Goal: Information Seeking & Learning: Learn about a topic

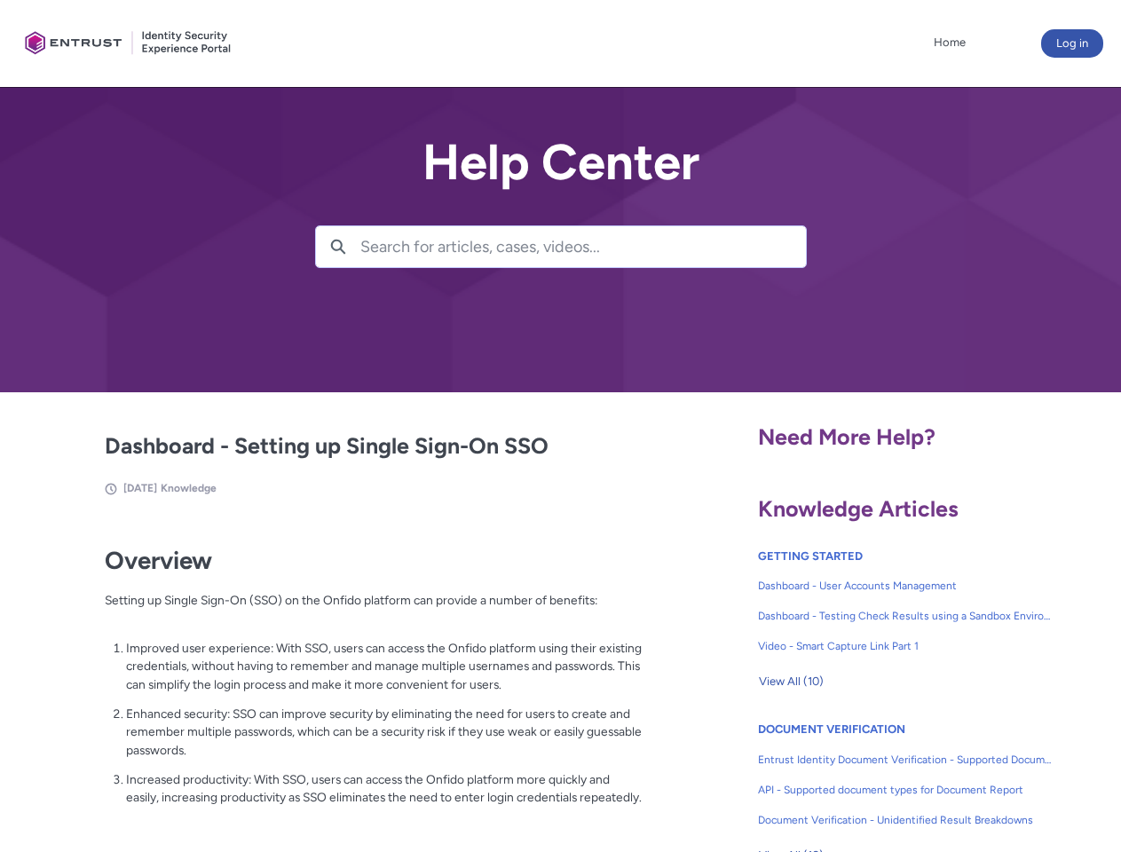
click at [338, 247] on lightning-primitive-icon "button" at bounding box center [338, 245] width 16 height 13
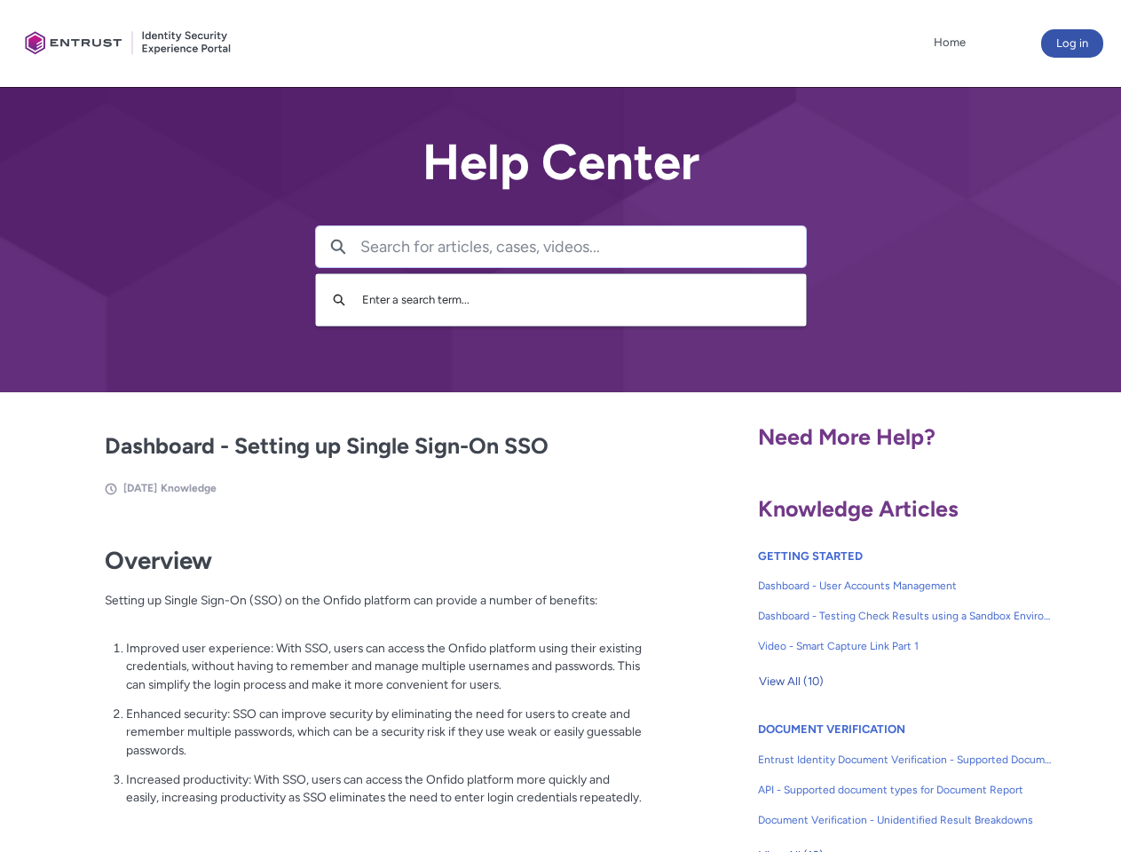
click at [340, 679] on p "Improved user experience: With SSO, users can access the Onfido platform using …" at bounding box center [384, 666] width 516 height 55
click at [791, 681] on span "View All (10)" at bounding box center [791, 681] width 65 height 27
click at [857, 776] on link "API - Supported document types for Document Report" at bounding box center [905, 790] width 295 height 30
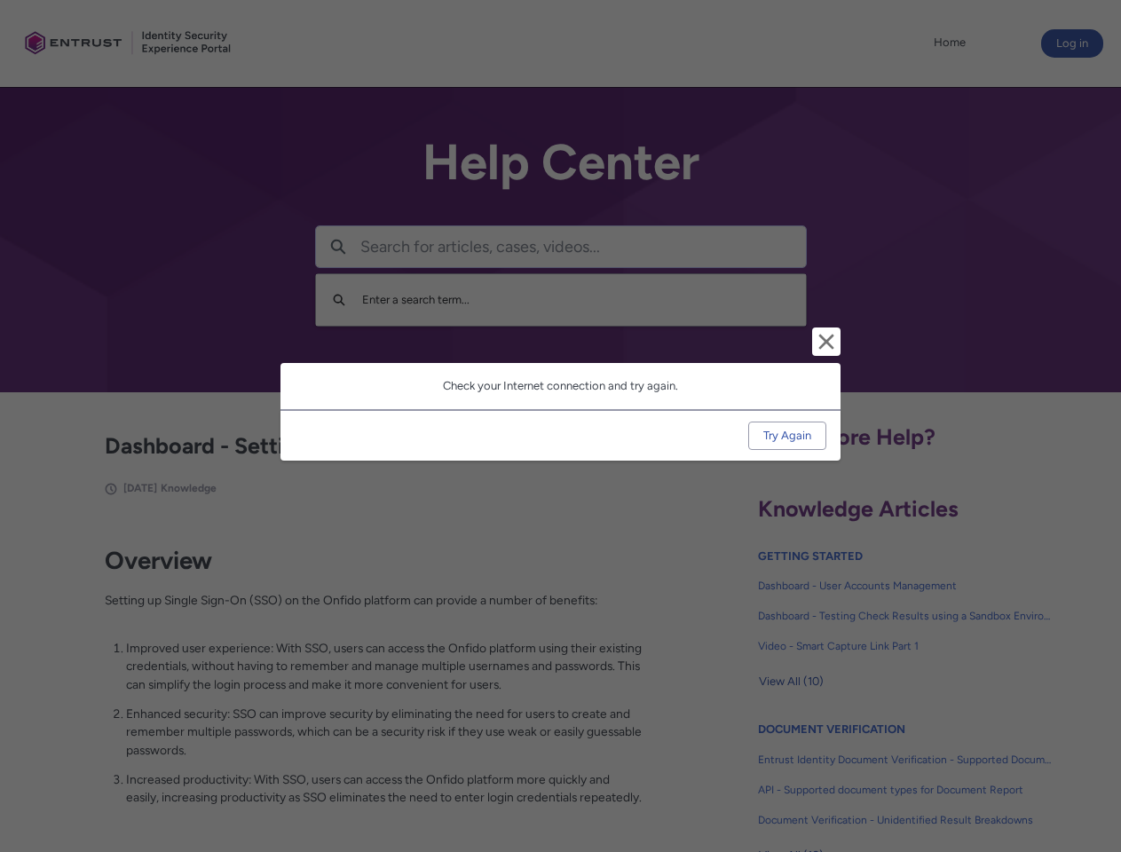
click at [1092, 776] on div "Cancel and close Check your Internet connection and try again. Try Again" at bounding box center [560, 426] width 1121 height 852
